Goal: Information Seeking & Learning: Understand process/instructions

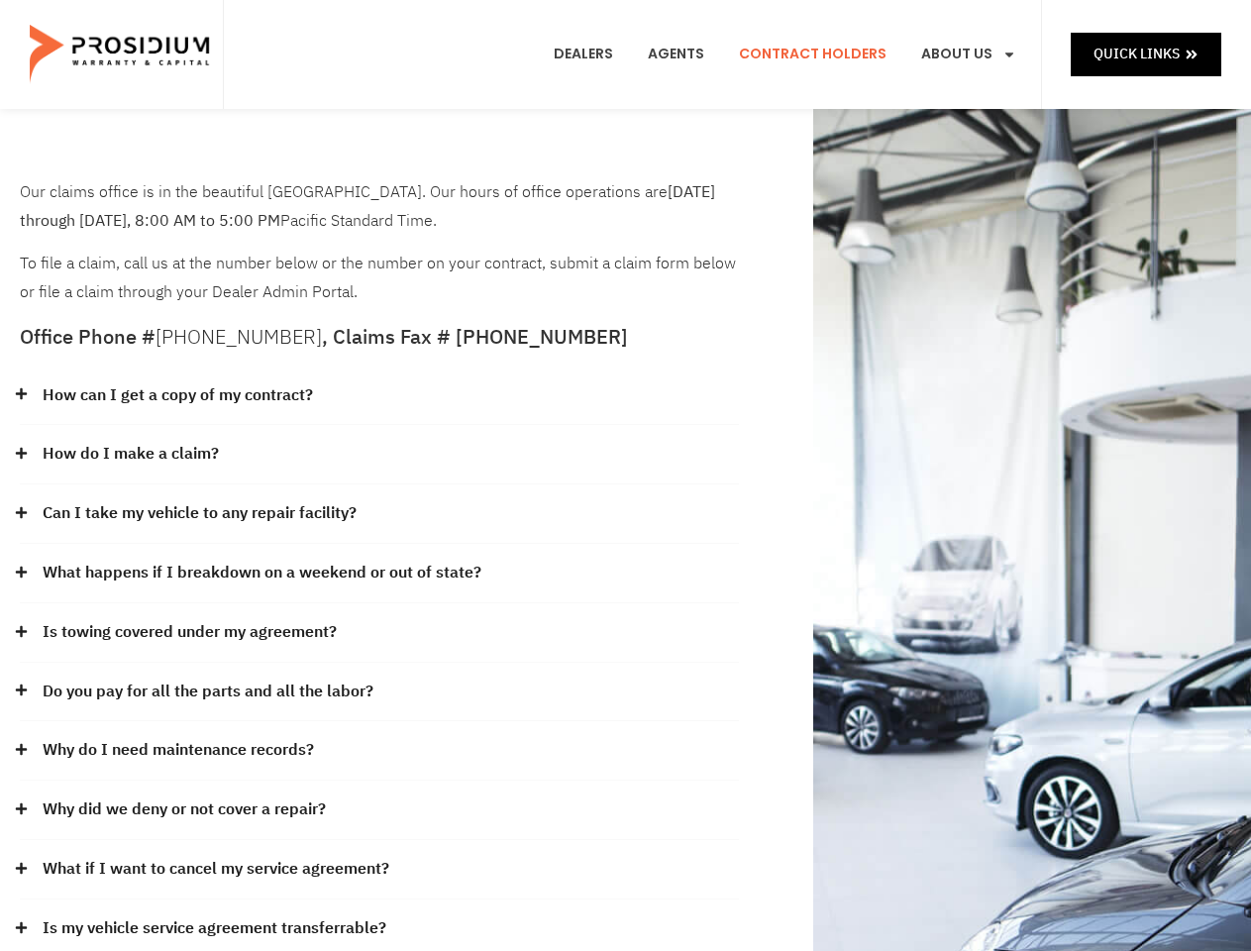
click at [625, 476] on div "How do I make a claim?" at bounding box center [379, 454] width 719 height 59
click at [379, 396] on div "How can I get a copy of my contract?" at bounding box center [379, 396] width 719 height 59
click at [176, 395] on link "How can I get a copy of my contract?" at bounding box center [178, 395] width 270 height 29
click at [379, 455] on div "How do I make a claim?" at bounding box center [379, 454] width 719 height 59
click at [130, 454] on link "How do I make a claim?" at bounding box center [131, 454] width 176 height 29
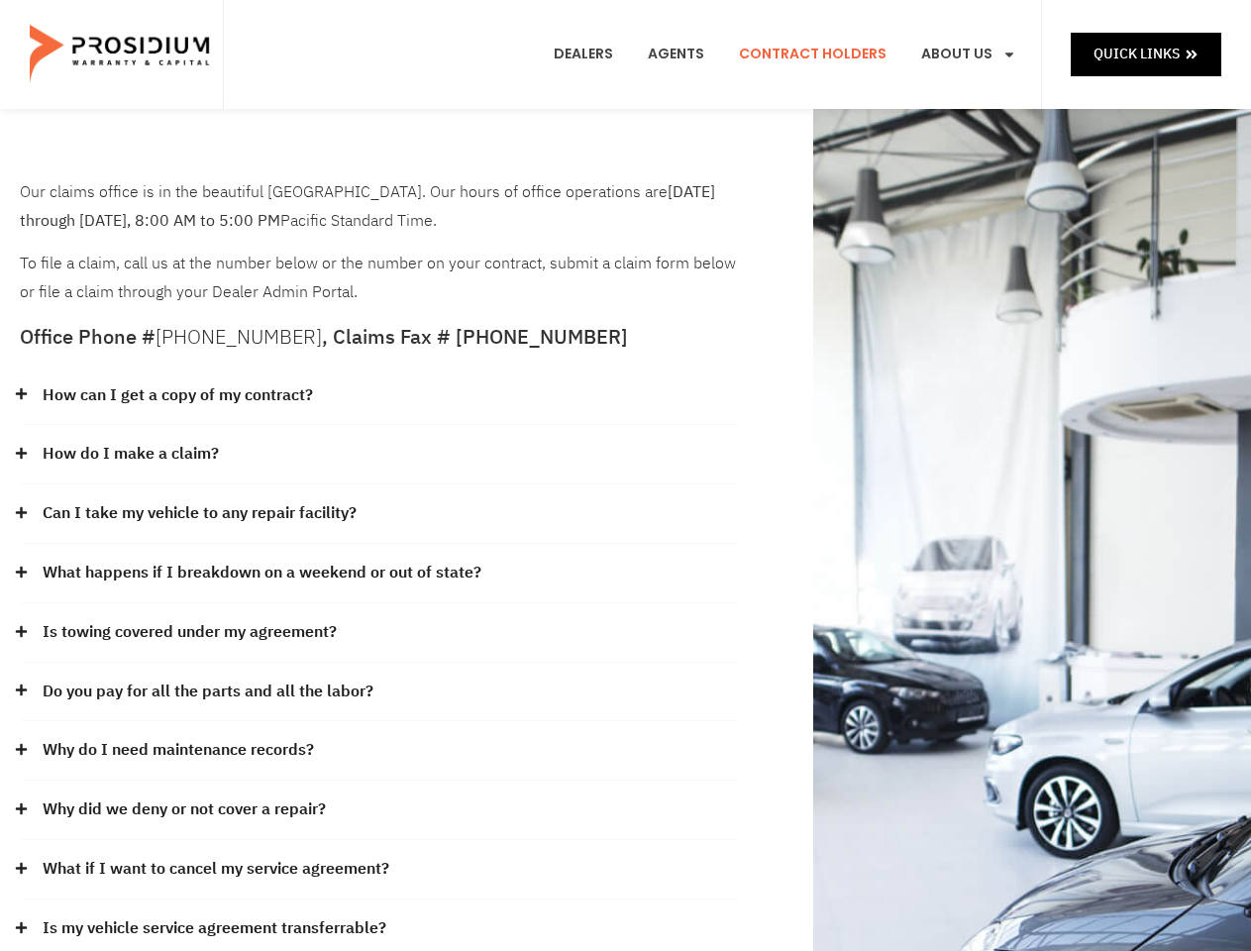
click at [379, 514] on div "Can I take my vehicle to any repair facility?" at bounding box center [379, 513] width 719 height 59
click at [200, 513] on link "Can I take my vehicle to any repair facility?" at bounding box center [200, 513] width 314 height 29
click at [379, 574] on link "What happens if I breakdown on a weekend or out of state?" at bounding box center [262, 573] width 439 height 29
click at [260, 573] on link "What happens if I breakdown on a weekend or out of state?" at bounding box center [262, 573] width 439 height 29
click at [379, 633] on div "Is towing covered under my agreement?" at bounding box center [379, 632] width 719 height 59
